Goal: Navigation & Orientation: Find specific page/section

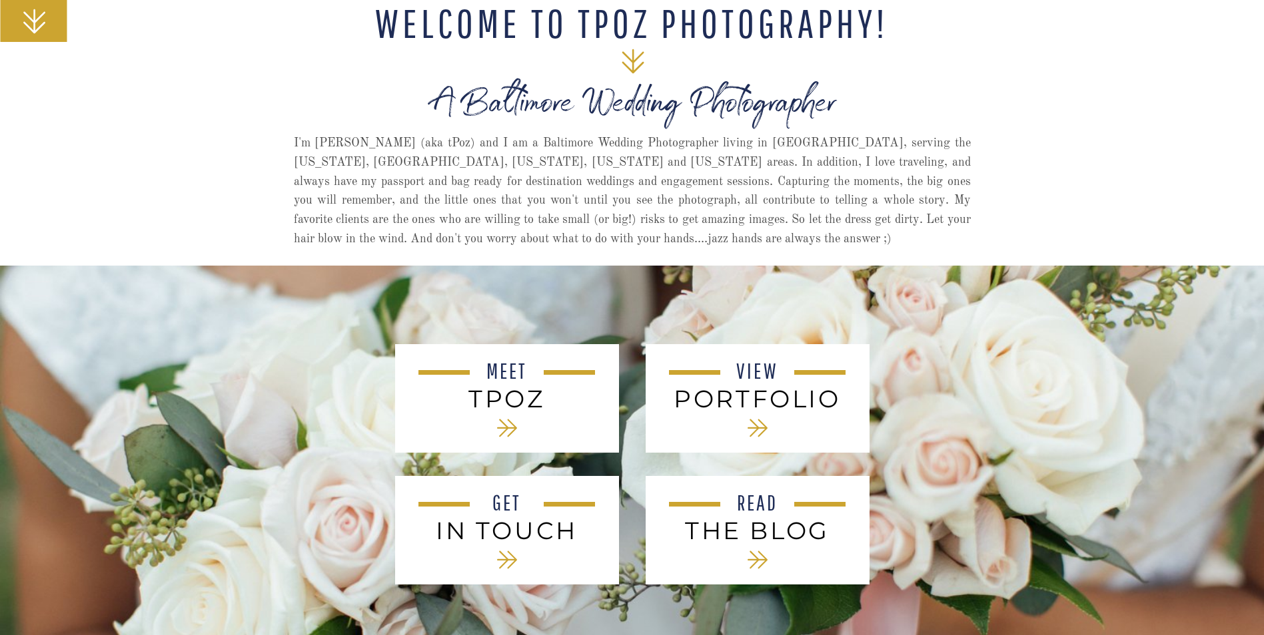
scroll to position [333, 0]
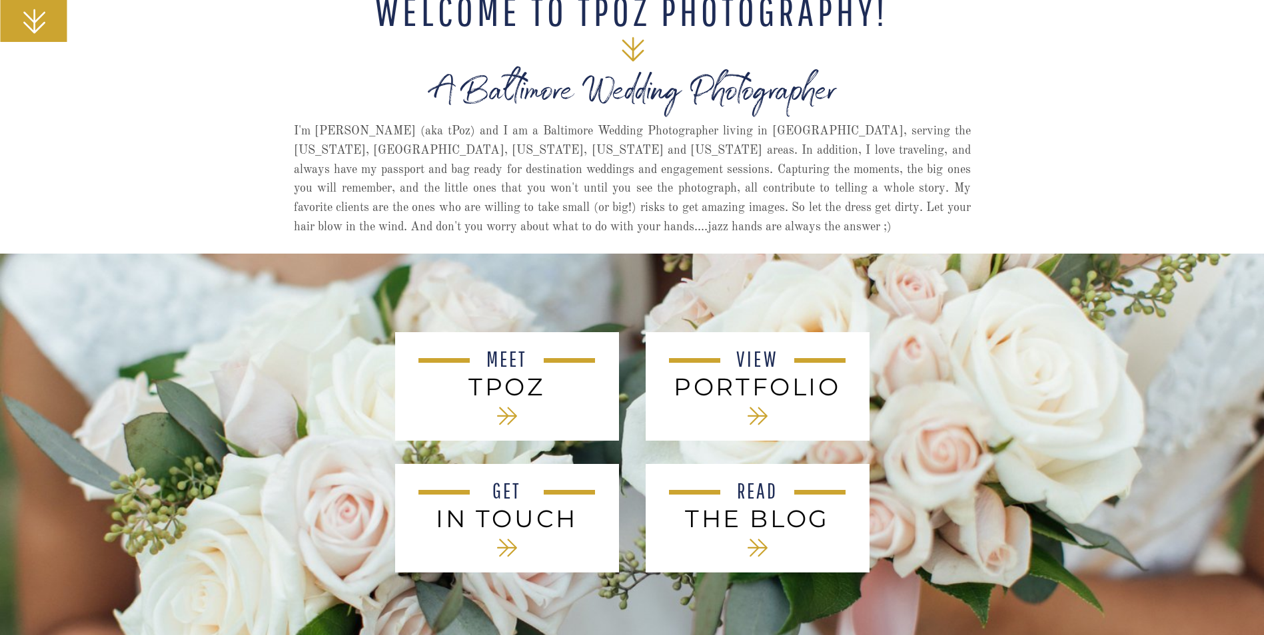
click at [502, 364] on nav "MEET" at bounding box center [507, 360] width 60 height 25
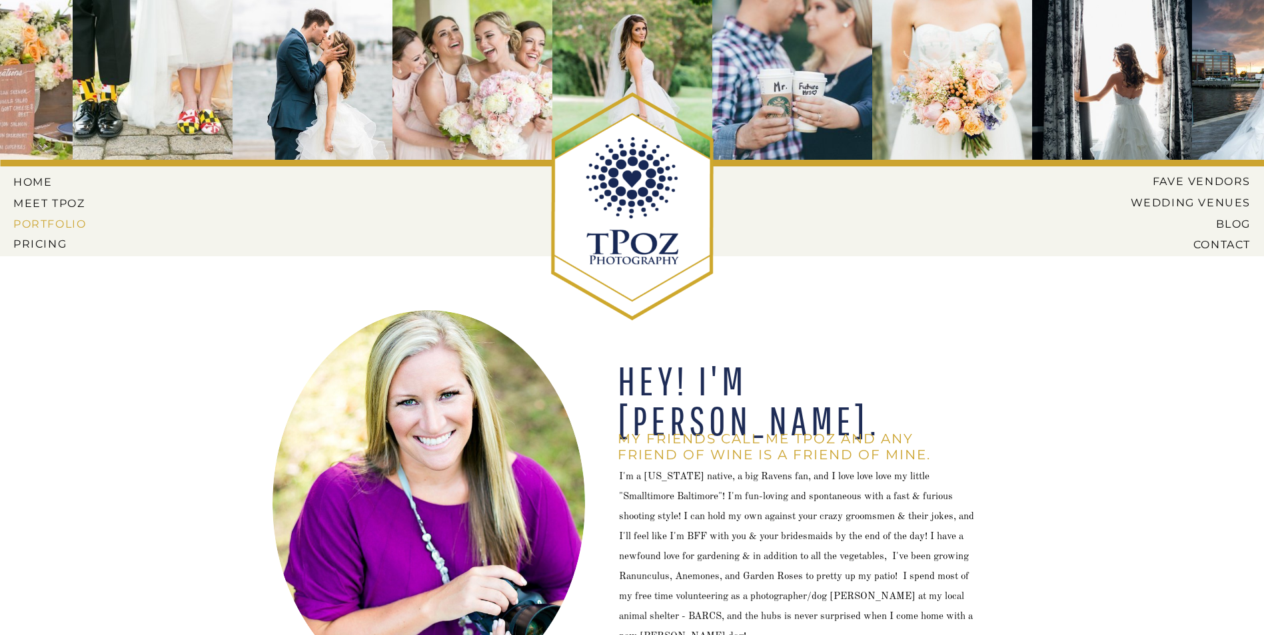
click at [37, 219] on nav "PORTFOLIO" at bounding box center [51, 224] width 76 height 12
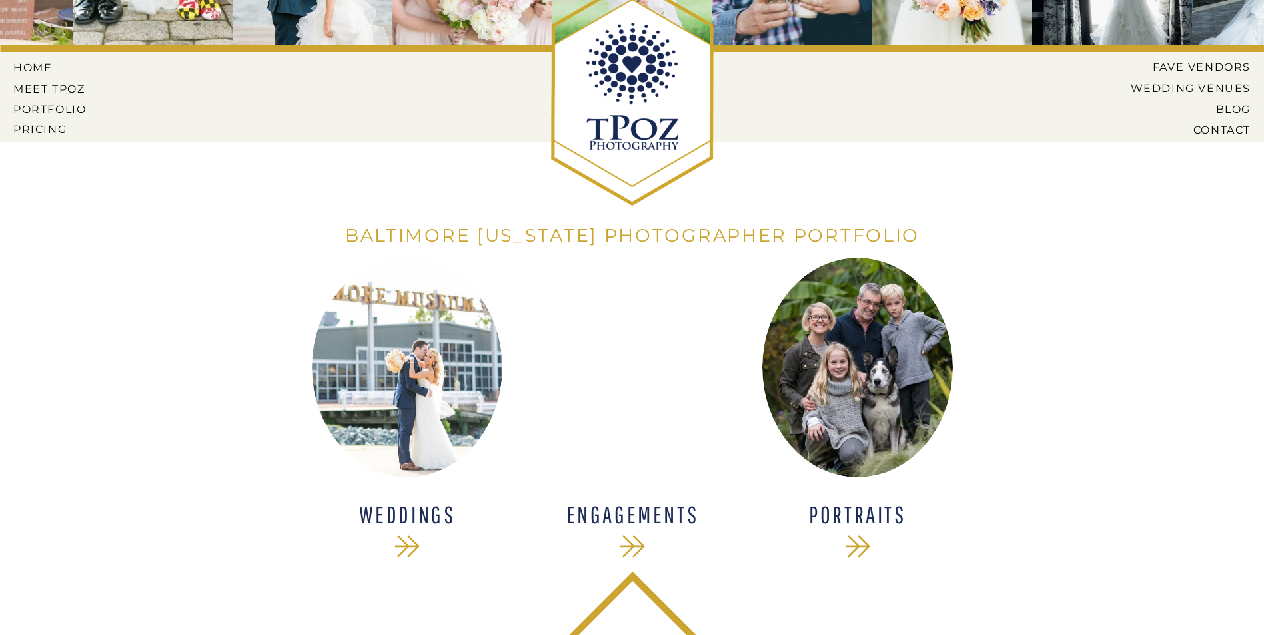
scroll to position [318, 0]
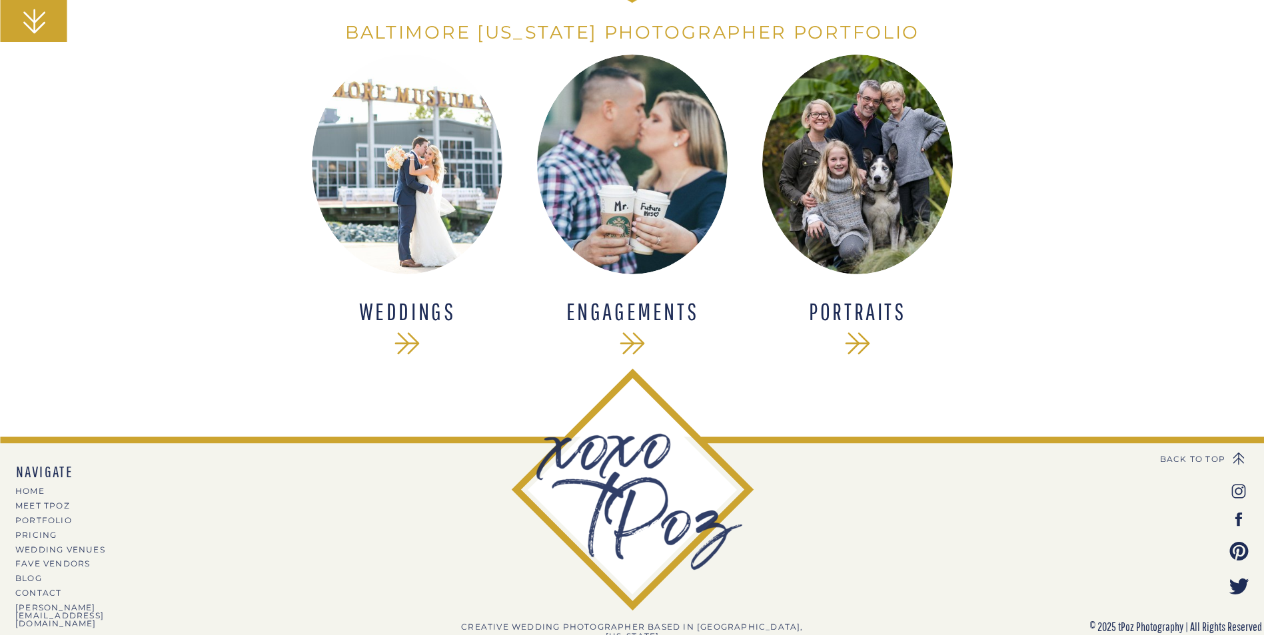
click at [410, 191] on div at bounding box center [407, 165] width 191 height 220
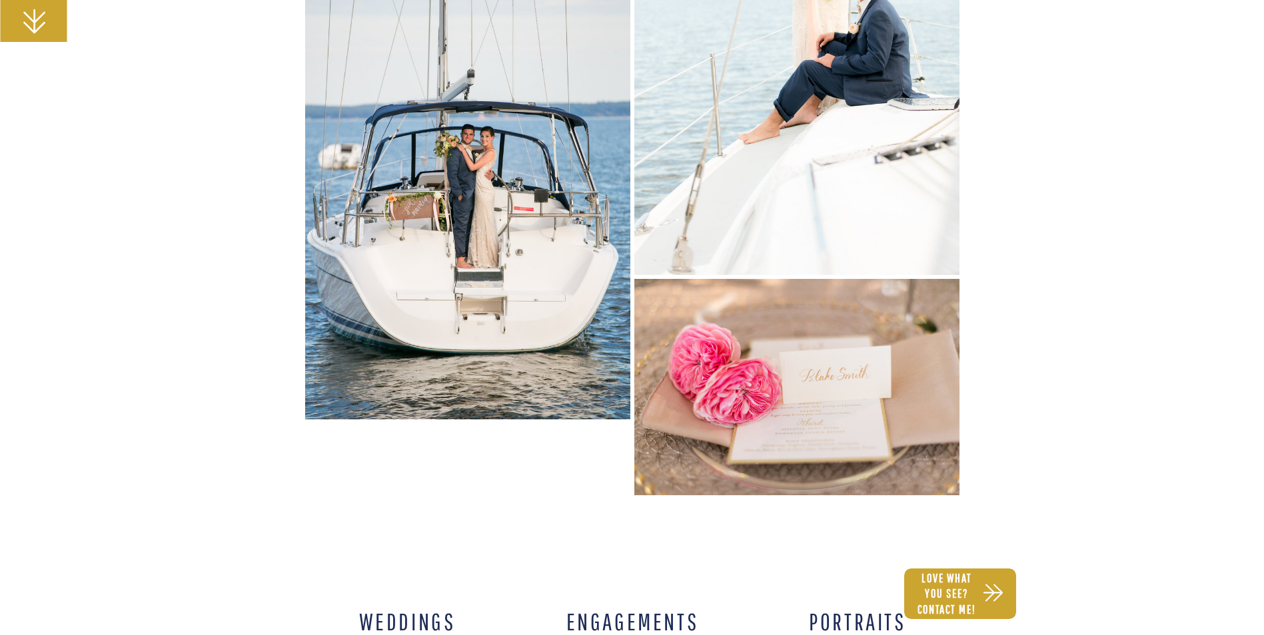
scroll to position [20450, 0]
